Goal: Task Accomplishment & Management: Manage account settings

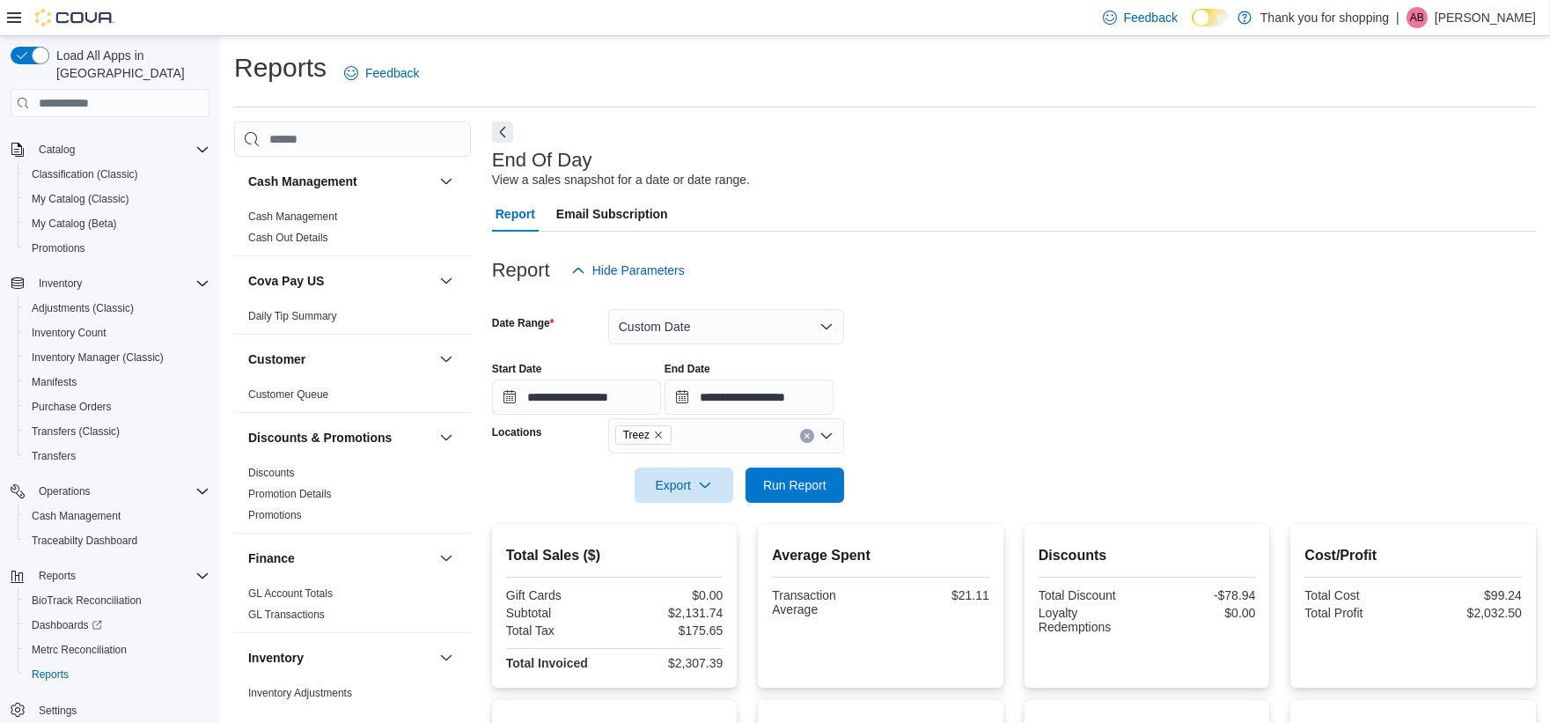
scroll to position [978, 0]
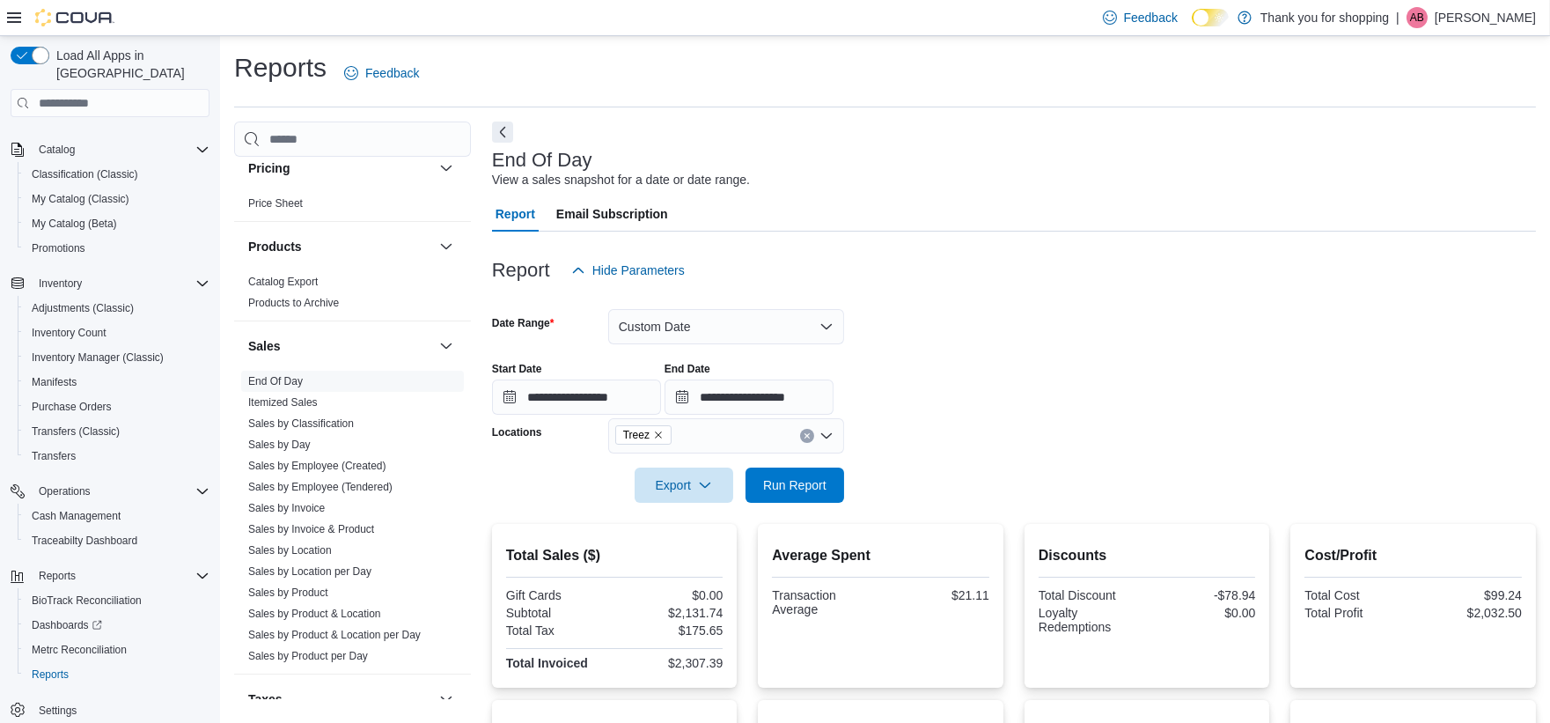
click at [1470, 25] on p "Ariana Brown" at bounding box center [1485, 17] width 101 height 21
click at [1432, 167] on span "Sign Out" at bounding box center [1422, 170] width 48 height 18
